Goal: Navigation & Orientation: Find specific page/section

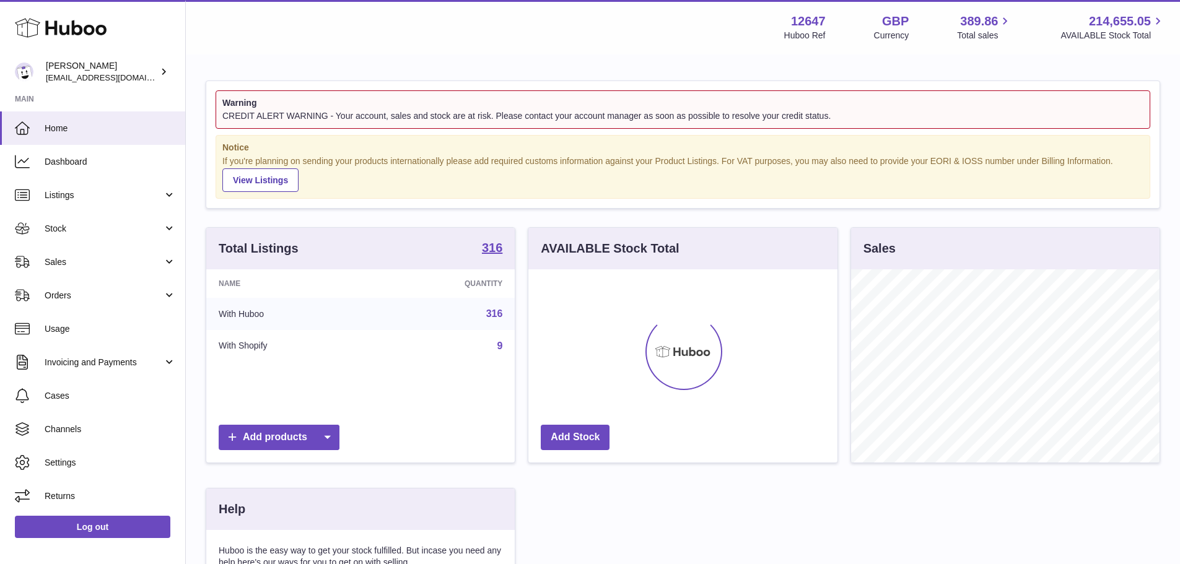
scroll to position [193, 309]
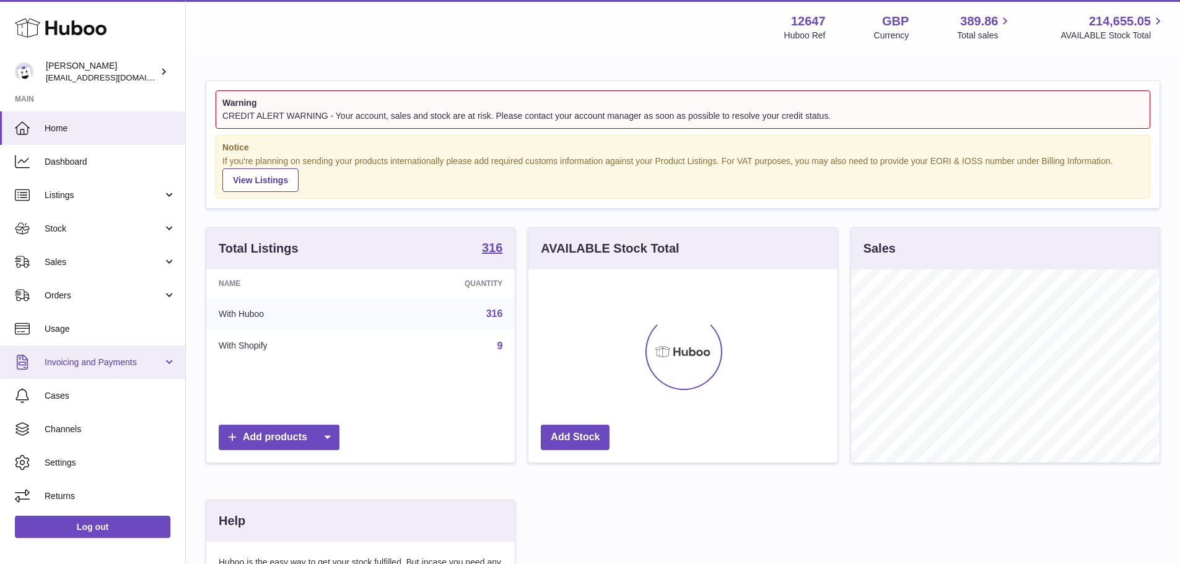
click at [106, 359] on span "Invoicing and Payments" at bounding box center [104, 363] width 118 height 12
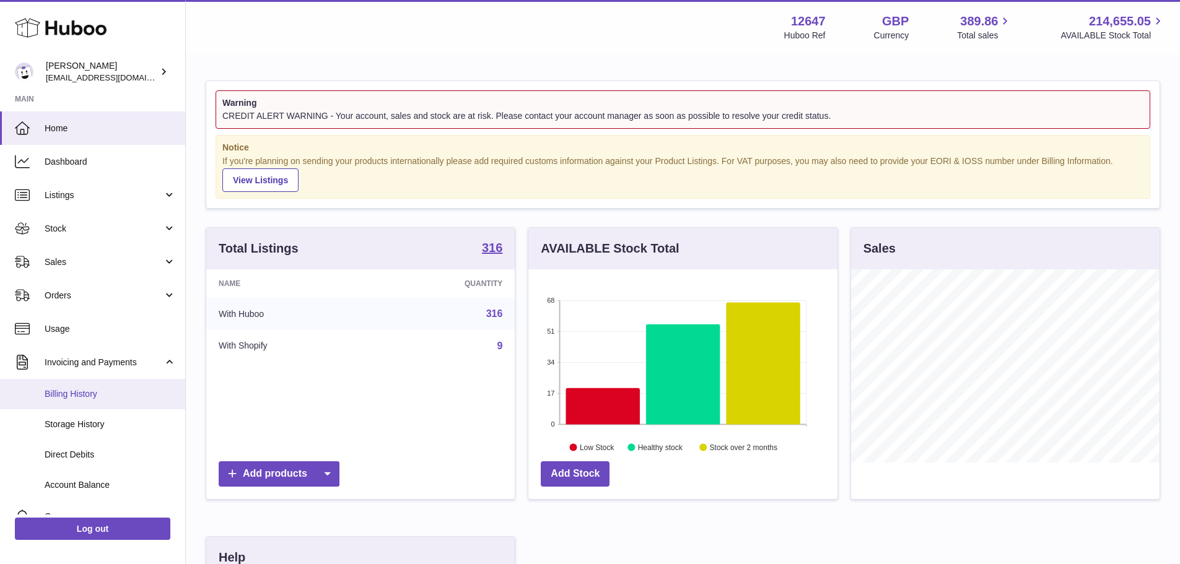
click at [88, 393] on span "Billing History" at bounding box center [110, 394] width 131 height 12
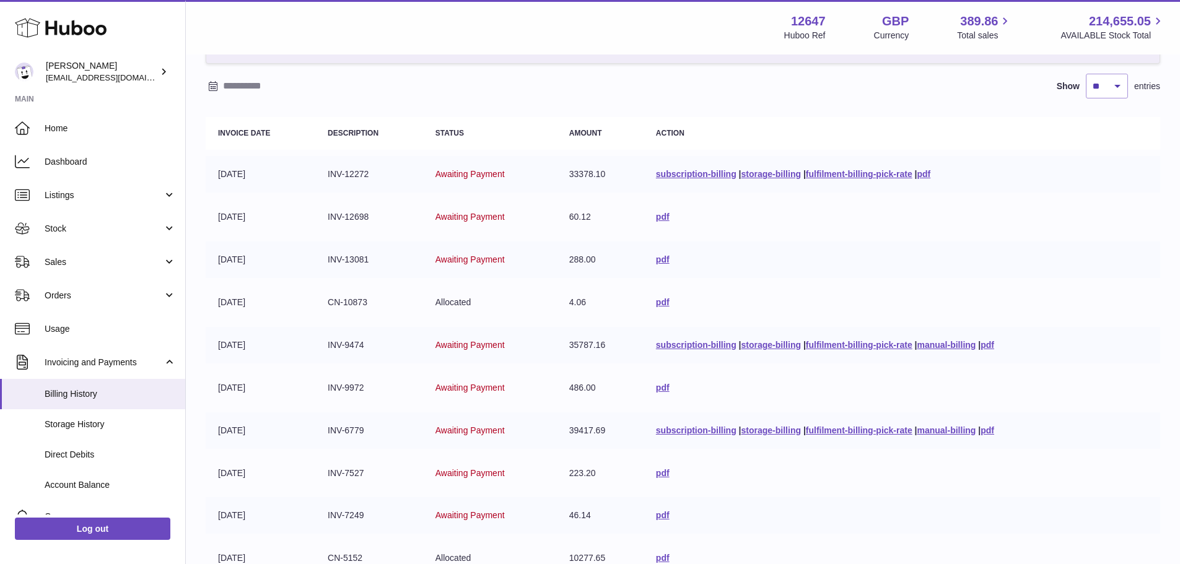
scroll to position [186, 0]
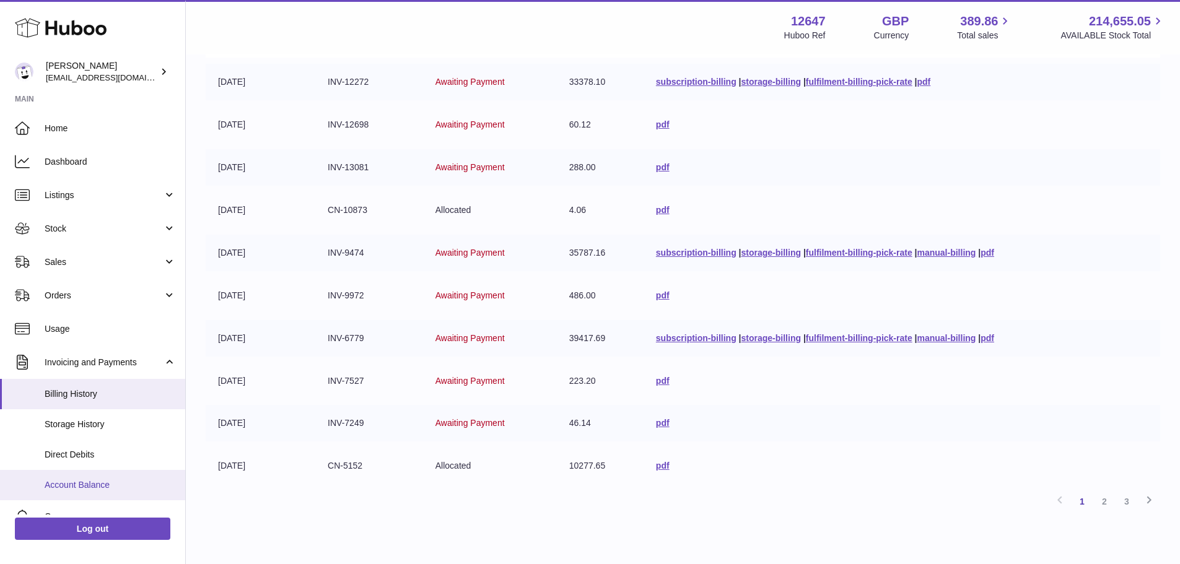
click at [97, 481] on span "Account Balance" at bounding box center [110, 485] width 131 height 12
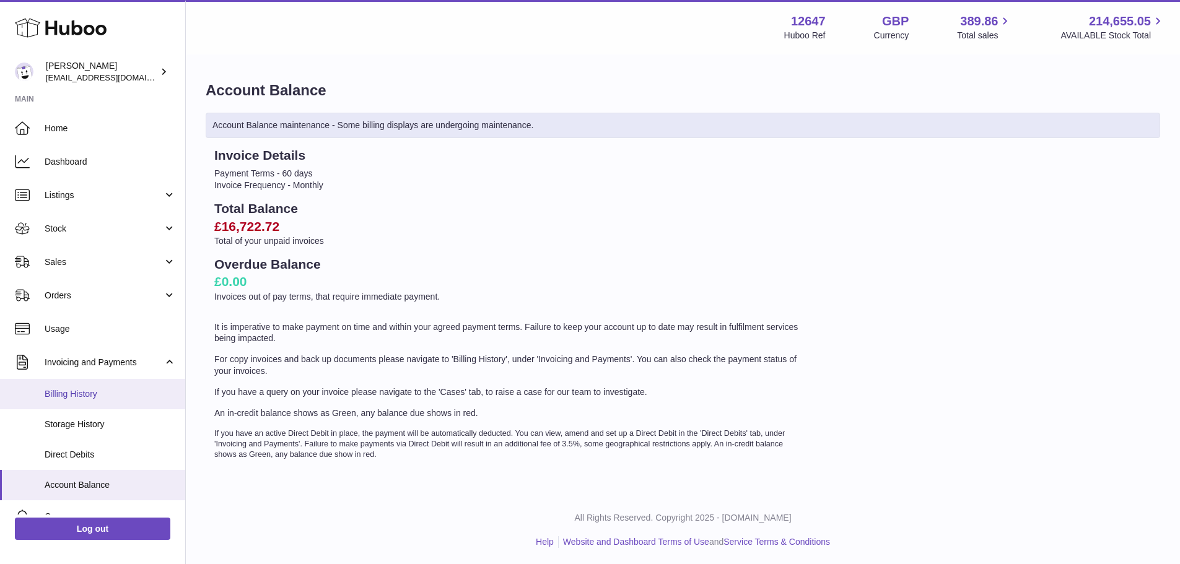
click at [76, 394] on span "Billing History" at bounding box center [110, 394] width 131 height 12
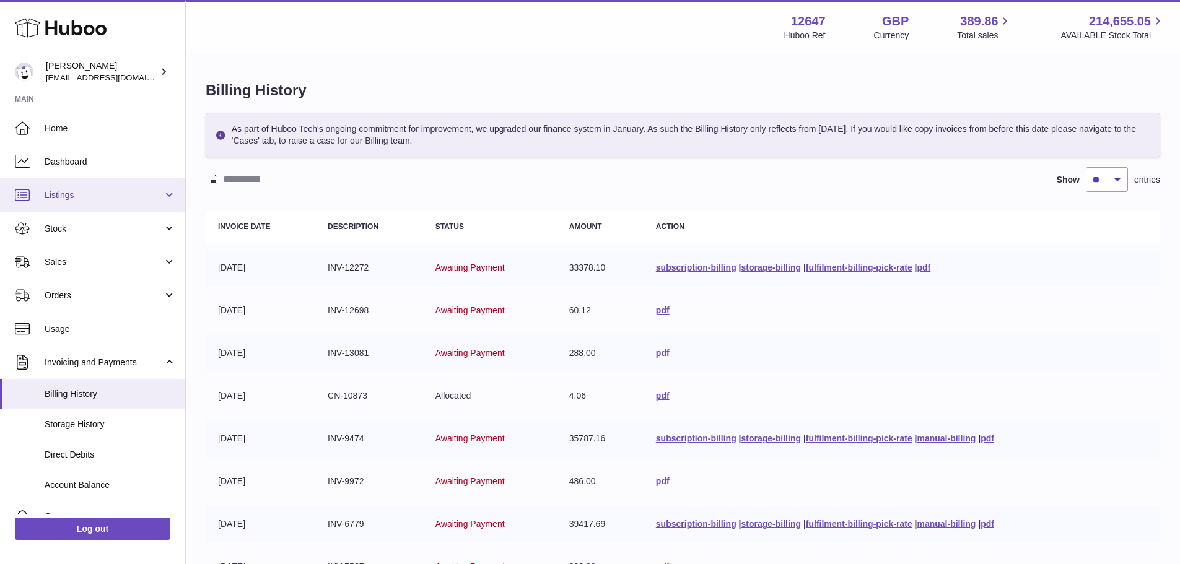
click at [92, 186] on link "Listings" at bounding box center [92, 194] width 185 height 33
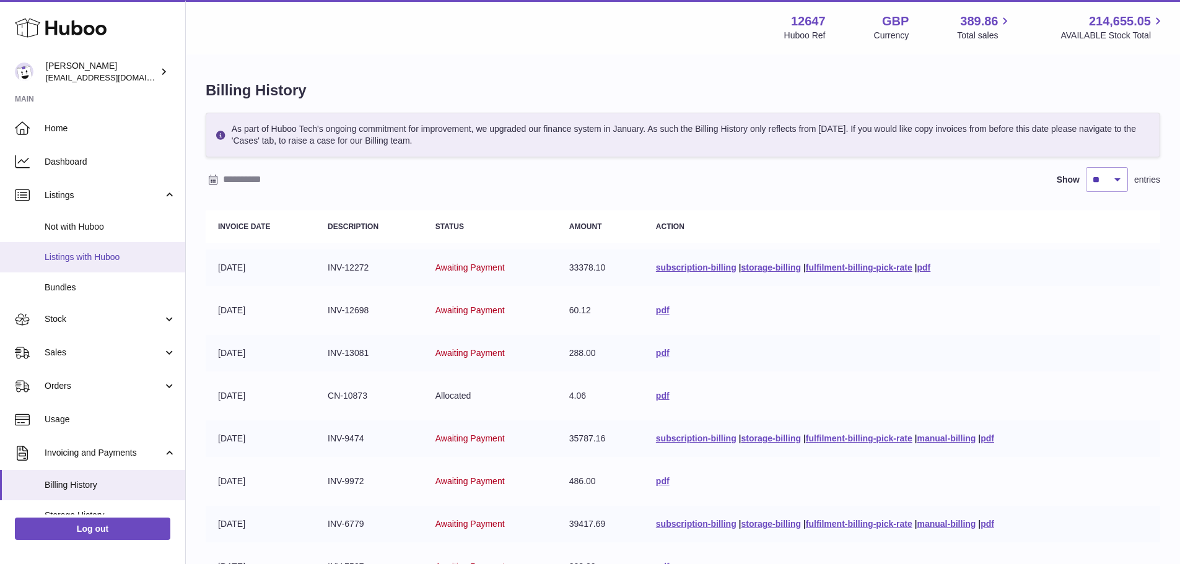
click at [82, 258] on span "Listings with Huboo" at bounding box center [110, 257] width 131 height 12
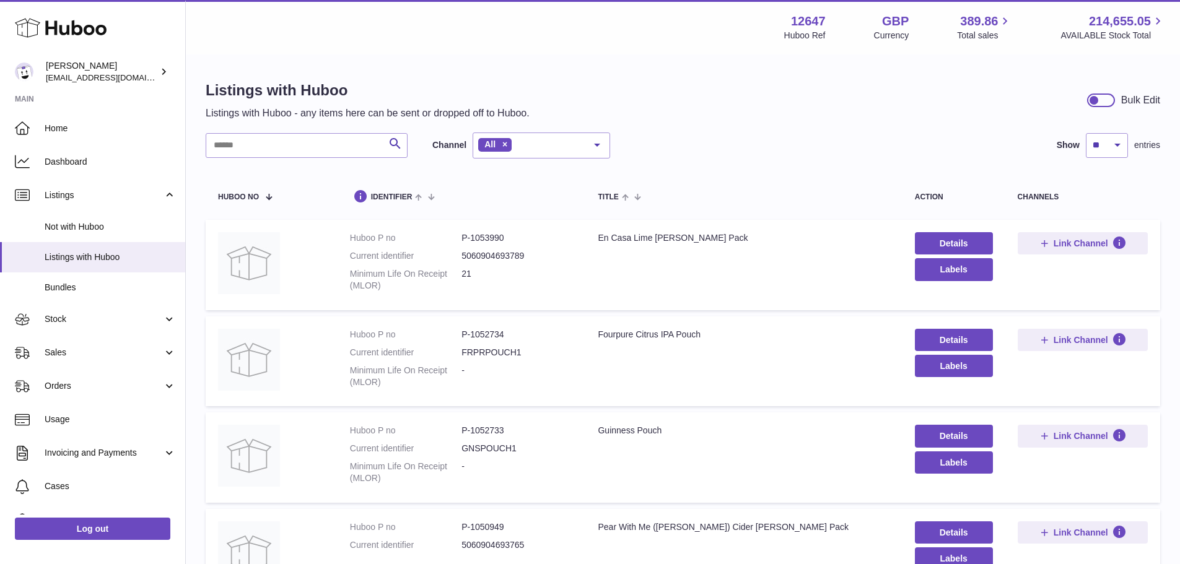
drag, startPoint x: 661, startPoint y: 24, endPoint x: 648, endPoint y: 25, distance: 13.1
click at [661, 24] on div "Menu Huboo 12647 Huboo Ref GBP Currency 389.86 Total sales 214,655.05 AVAILABLE…" at bounding box center [683, 27] width 964 height 28
